Goal: Book appointment/travel/reservation

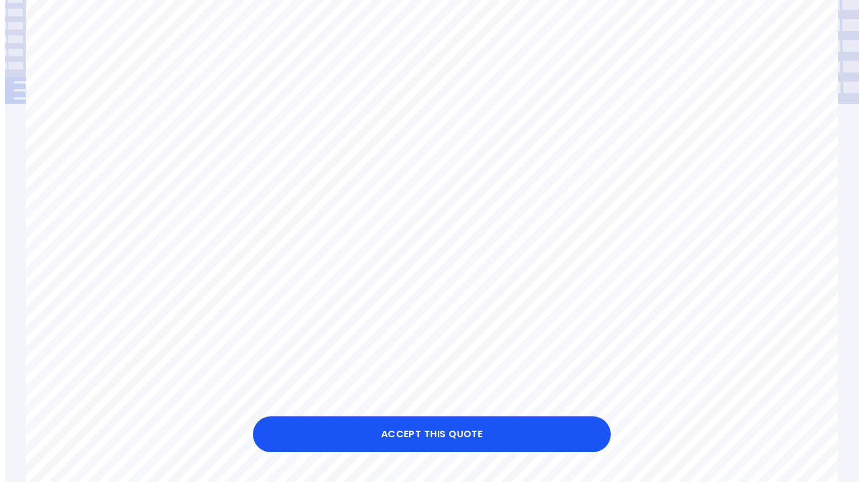
scroll to position [191, 0]
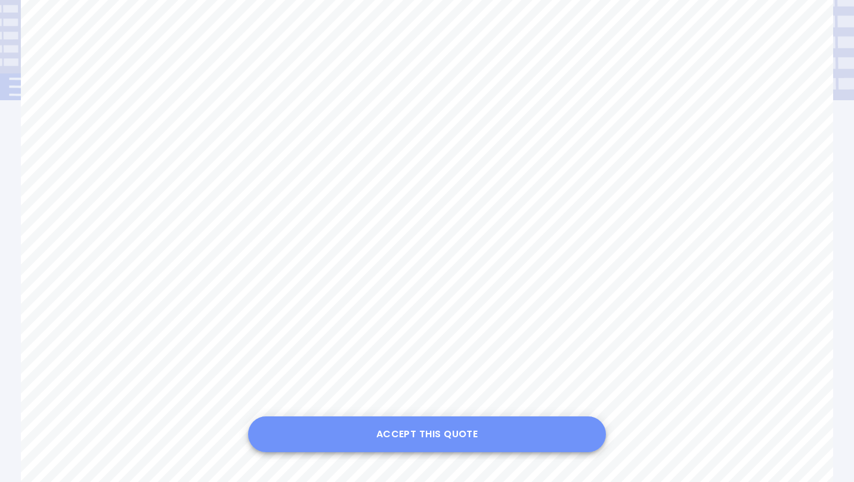
click at [431, 434] on button "Accept this Quote" at bounding box center [427, 434] width 358 height 36
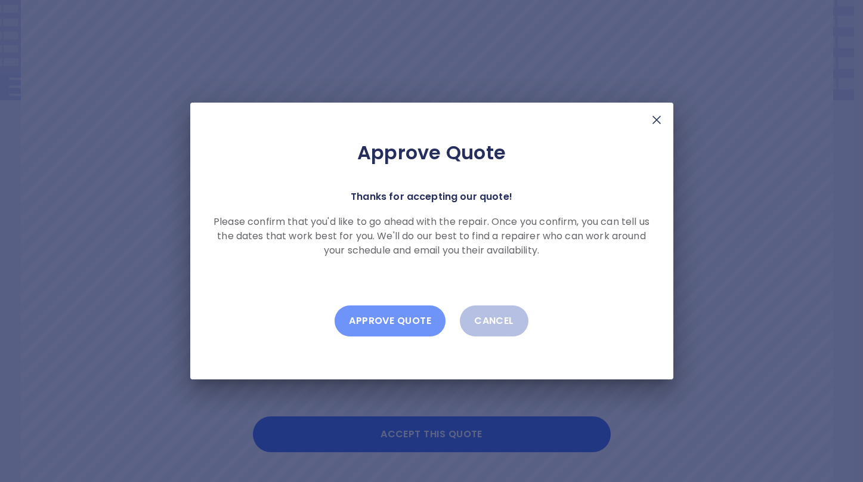
click at [398, 314] on button "Approve Quote" at bounding box center [390, 320] width 111 height 31
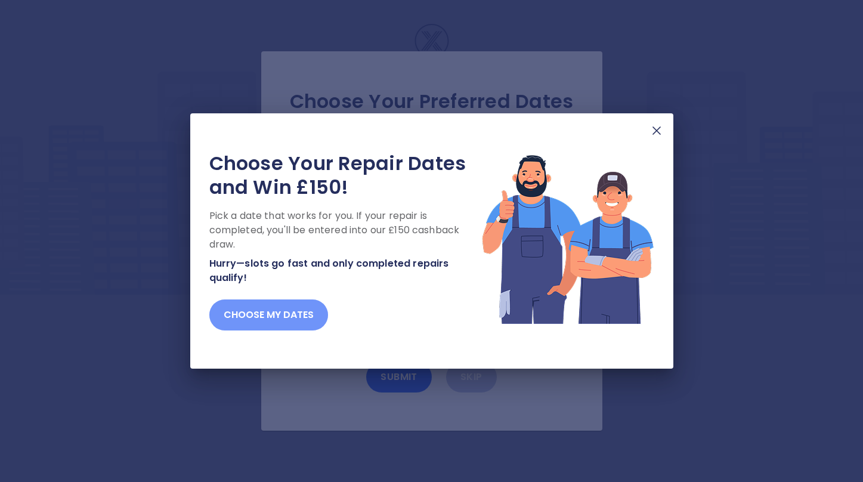
click at [311, 310] on button "Choose my dates" at bounding box center [268, 314] width 119 height 31
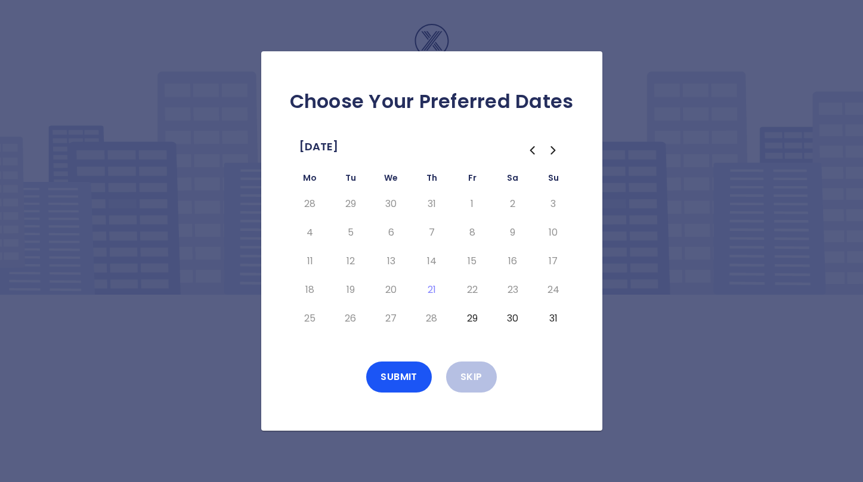
click at [472, 317] on button "29" at bounding box center [472, 318] width 21 height 19
click at [555, 318] on button "31" at bounding box center [553, 318] width 21 height 19
click at [517, 319] on button "30" at bounding box center [512, 318] width 21 height 19
click at [553, 147] on icon "Go to the Next Month" at bounding box center [553, 150] width 14 height 14
click at [315, 205] on button "1" at bounding box center [309, 203] width 21 height 19
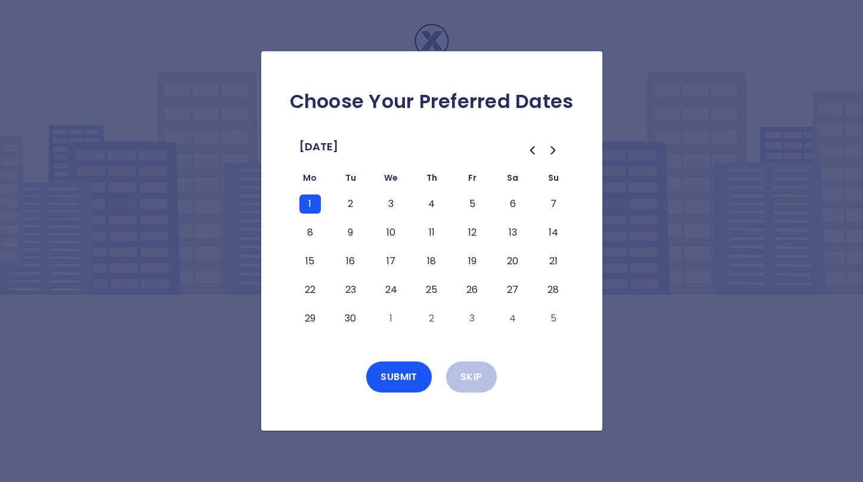
click at [357, 199] on button "2" at bounding box center [350, 203] width 21 height 19
click at [390, 203] on button "3" at bounding box center [390, 203] width 21 height 19
click at [345, 206] on button "2" at bounding box center [350, 203] width 21 height 19
click at [432, 201] on button "4" at bounding box center [431, 203] width 21 height 19
click at [481, 205] on button "5" at bounding box center [472, 203] width 21 height 19
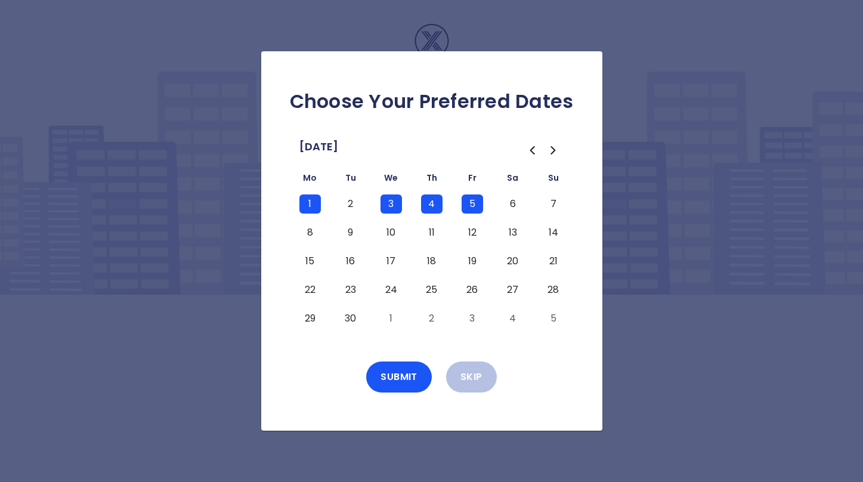
click at [513, 206] on button "6" at bounding box center [512, 203] width 21 height 19
click at [556, 203] on button "7" at bounding box center [553, 203] width 21 height 19
click at [394, 373] on button "Submit" at bounding box center [399, 376] width 66 height 31
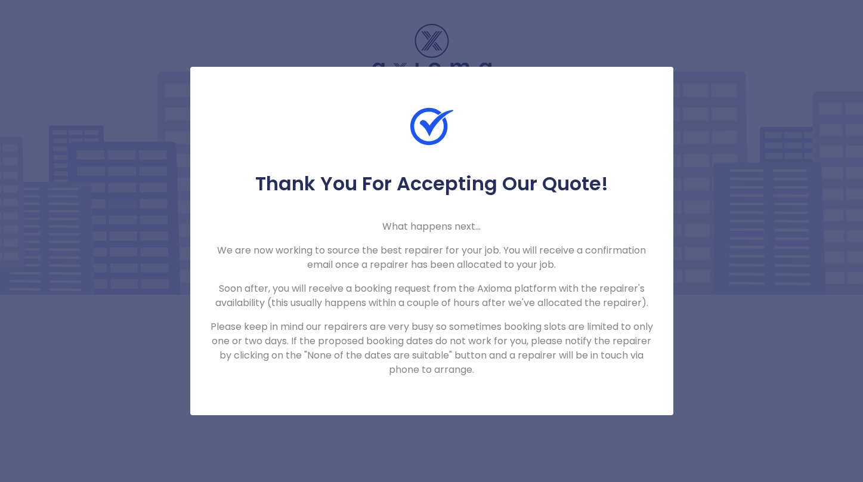
click at [178, 51] on div "Thank You For Accepting Our Quote! What happens next... We are now working to s…" at bounding box center [431, 241] width 863 height 482
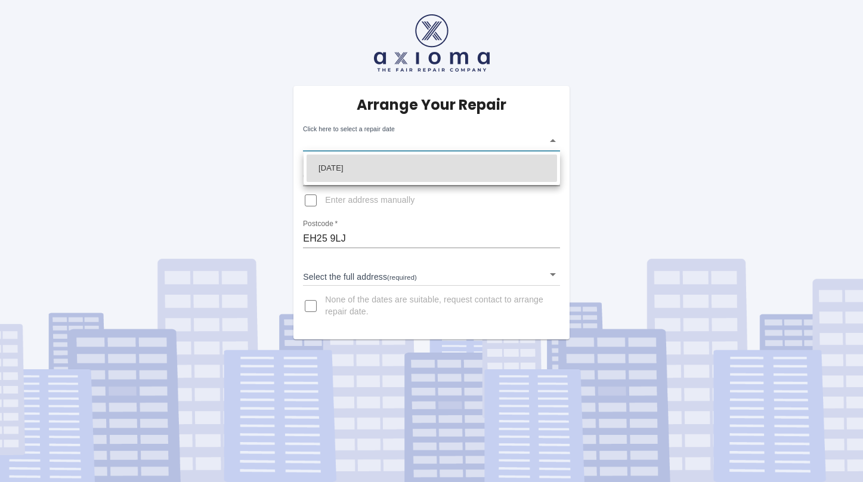
click at [441, 138] on body "Arrange Your Repair Click here to select a repair date ​ Phone Number   * 07981…" at bounding box center [431, 241] width 863 height 482
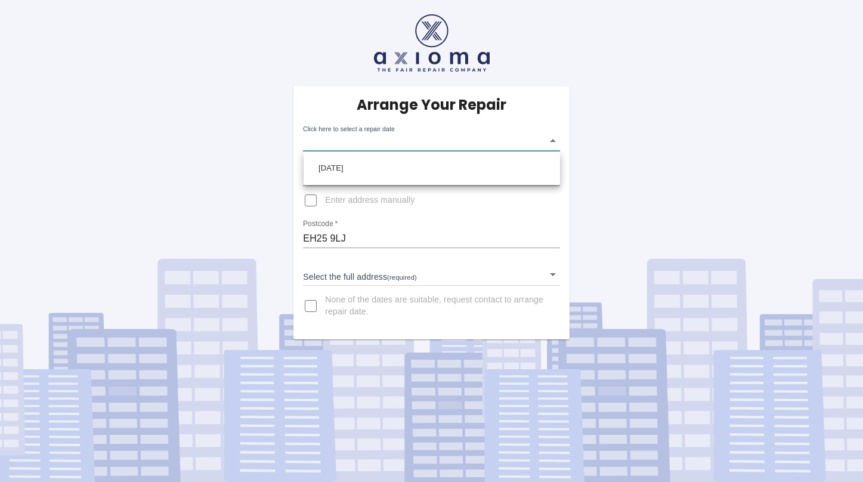
click at [255, 205] on div at bounding box center [431, 241] width 863 height 482
click at [312, 197] on input "Enter address manually" at bounding box center [310, 200] width 29 height 29
checkbox input "true"
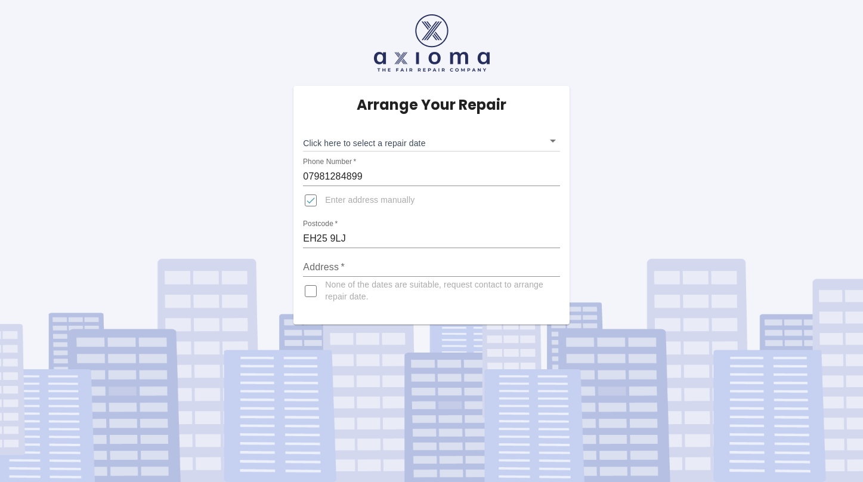
click at [336, 261] on input "Address   *" at bounding box center [431, 267] width 256 height 19
type input "5, Penicuik Road"
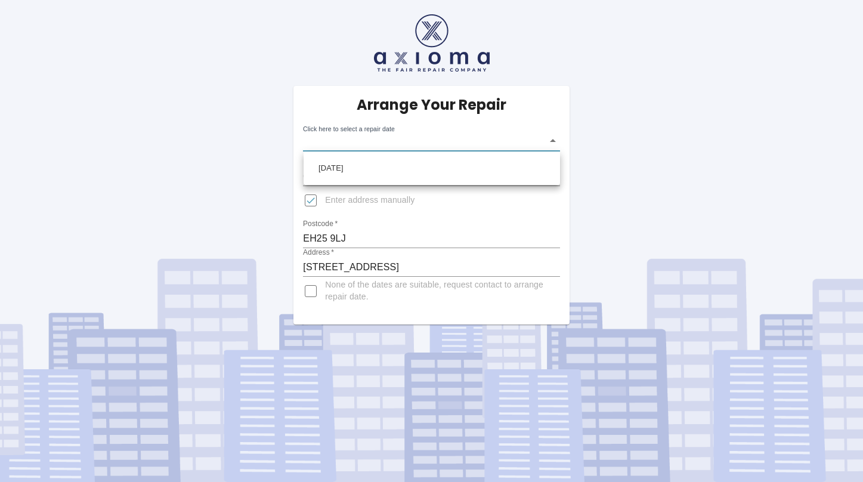
click at [423, 144] on body "Arrange Your Repair Click here to select a repair date ​ Phone Number   * 07981…" at bounding box center [431, 241] width 863 height 482
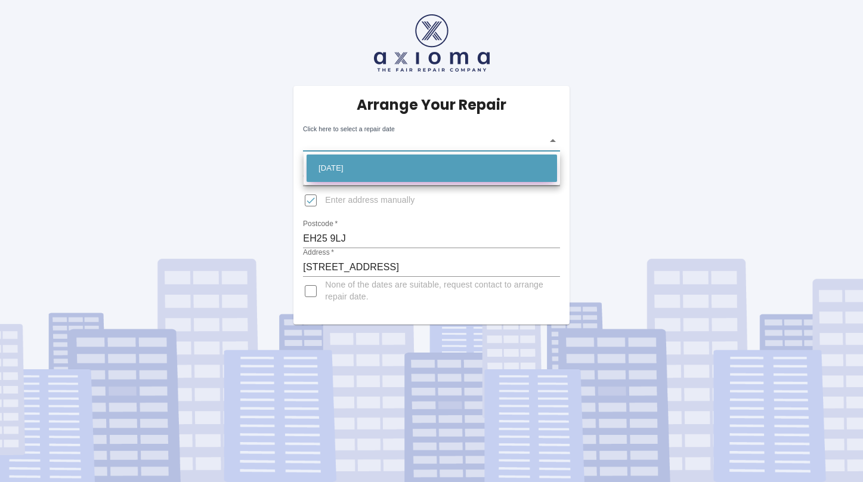
click at [378, 164] on li "Sat Sep 06 2025" at bounding box center [432, 167] width 250 height 27
type input "2025-09-06T00:00:00.000Z"
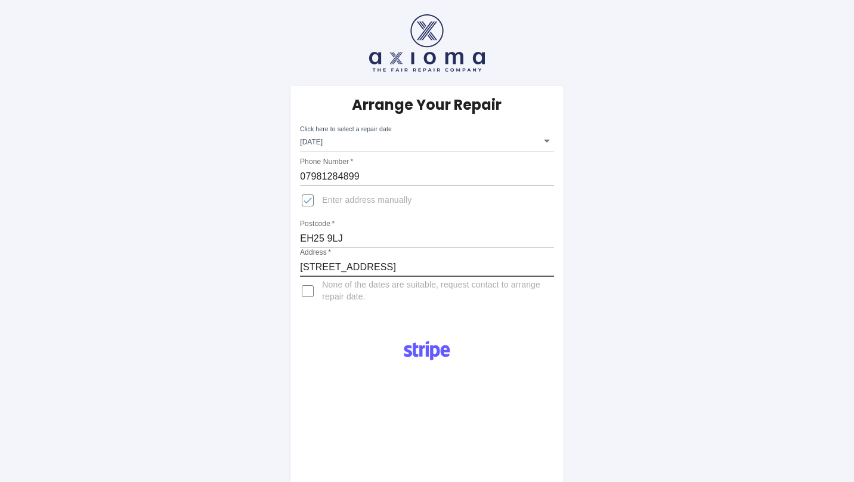
click at [409, 263] on input "5, Penicuik Road" at bounding box center [426, 267] width 253 height 19
type input "5, Penicuik Road Roslin Midlothian"
click at [230, 304] on div "Arrange Your Repair Click here to select a repair date Sat Sep 06 2025 2025-09-…" at bounding box center [427, 440] width 872 height 880
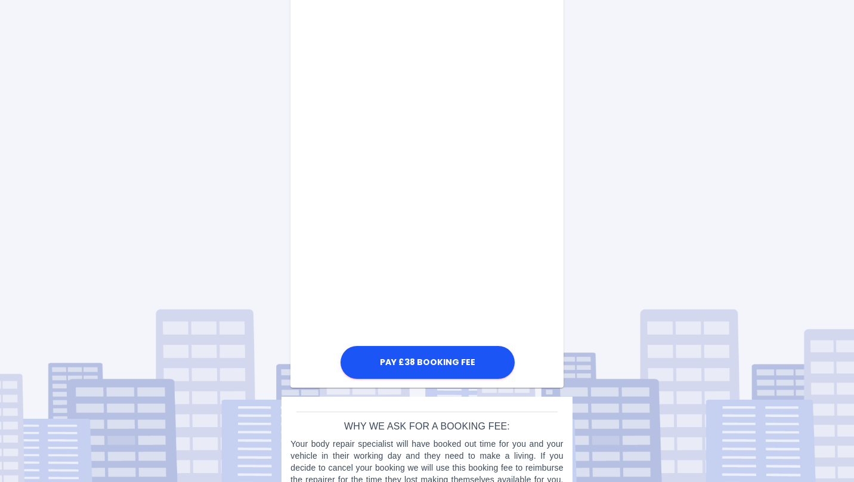
scroll to position [604, 0]
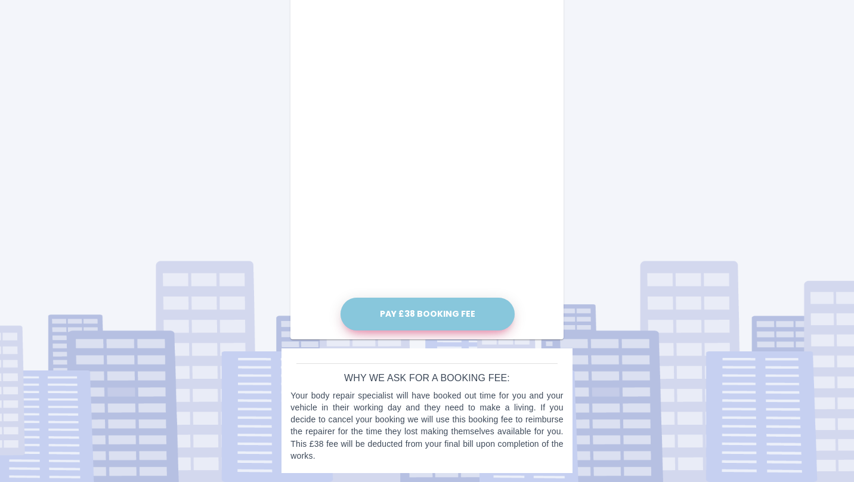
click at [450, 311] on button "Pay £38 Booking Fee" at bounding box center [428, 314] width 174 height 33
